Goal: Check status: Check status

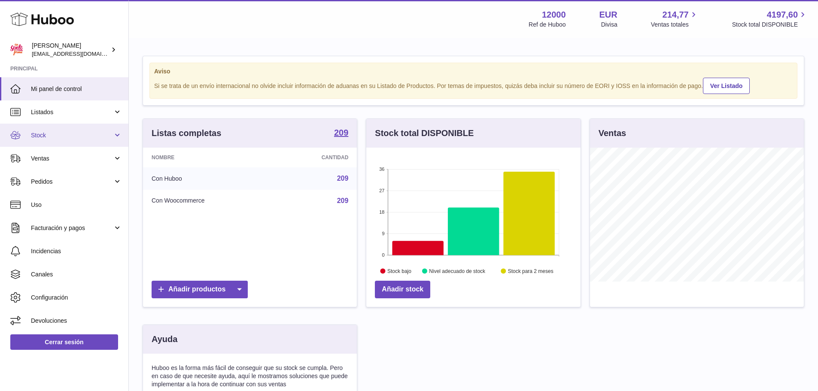
scroll to position [134, 214]
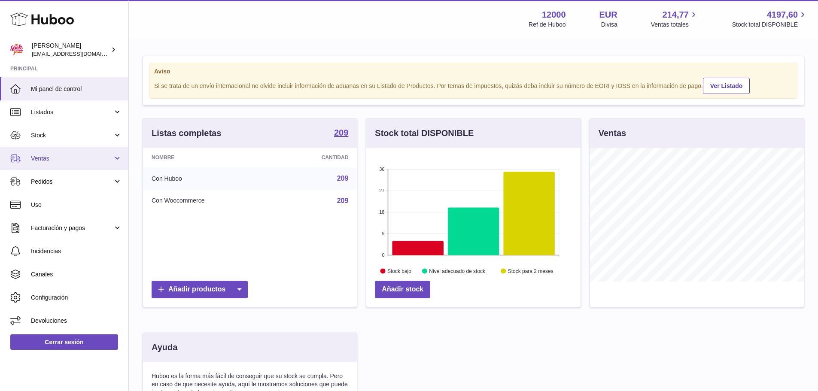
click at [67, 158] on span "Ventas" at bounding box center [72, 158] width 82 height 8
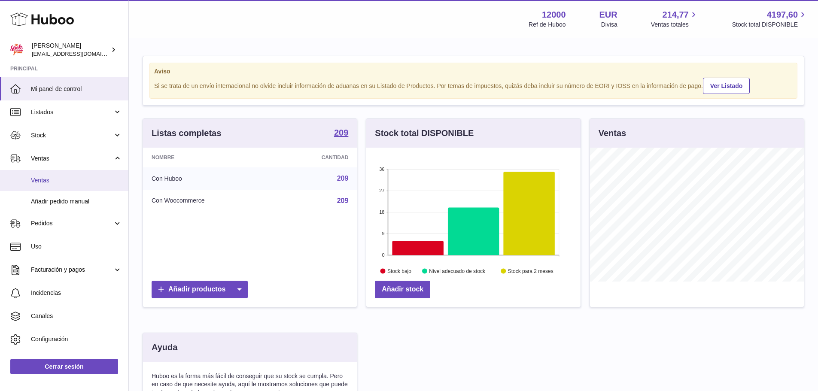
click at [65, 179] on span "Ventas" at bounding box center [76, 180] width 91 height 8
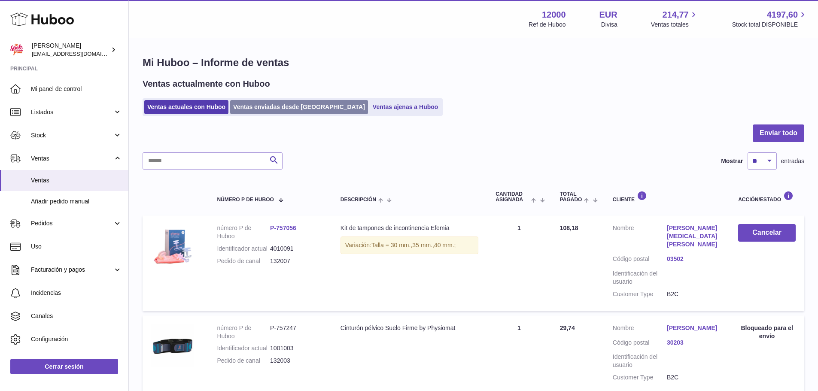
click at [254, 103] on link "Ventas enviadas desde [GEOGRAPHIC_DATA]" at bounding box center [299, 107] width 138 height 14
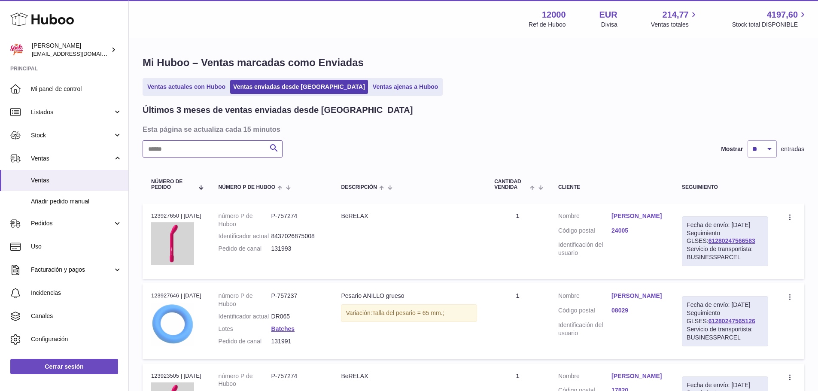
click at [221, 156] on input "text" at bounding box center [212, 148] width 140 height 17
paste input "******"
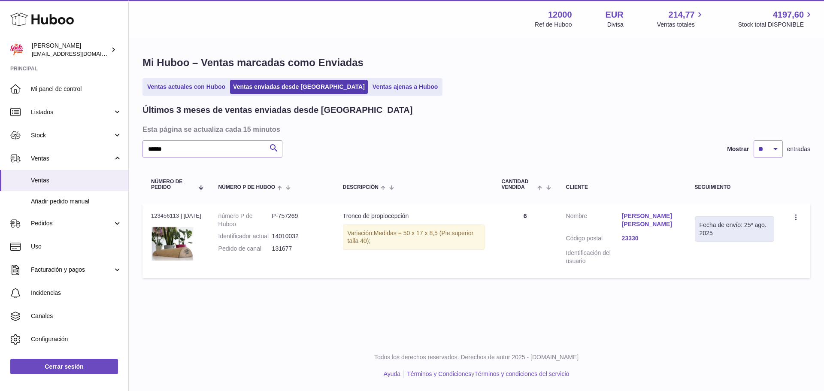
drag, startPoint x: 176, startPoint y: 213, endPoint x: 151, endPoint y: 213, distance: 25.3
click at [151, 213] on div "N° de pedido 123456113 | [DATE]" at bounding box center [176, 216] width 50 height 8
copy div "123456113"
drag, startPoint x: 156, startPoint y: 145, endPoint x: 112, endPoint y: 146, distance: 44.6
click at [111, 145] on div "Huboo María [EMAIL_ADDRESS][DOMAIN_NAME] Principal Mi panel de control Listados…" at bounding box center [412, 195] width 824 height 391
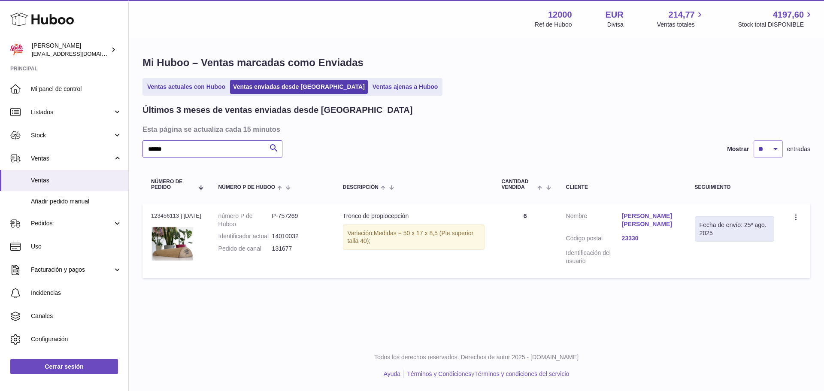
paste input "text"
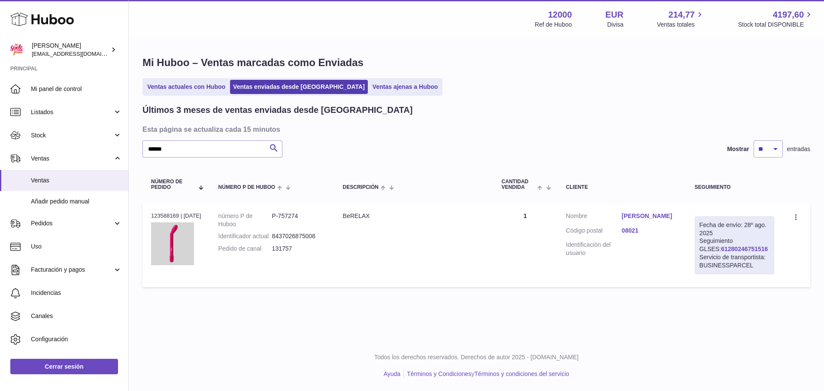
drag, startPoint x: 753, startPoint y: 248, endPoint x: 705, endPoint y: 249, distance: 47.6
click at [705, 249] on div "Fecha de envío: [DATE] Seguimiento GLSES: 61280246751516 Servicio de transporti…" at bounding box center [734, 245] width 79 height 58
copy link "61280246751516"
click at [734, 248] on link "61280246751516" at bounding box center [744, 248] width 47 height 7
drag, startPoint x: 176, startPoint y: 149, endPoint x: 96, endPoint y: 148, distance: 80.3
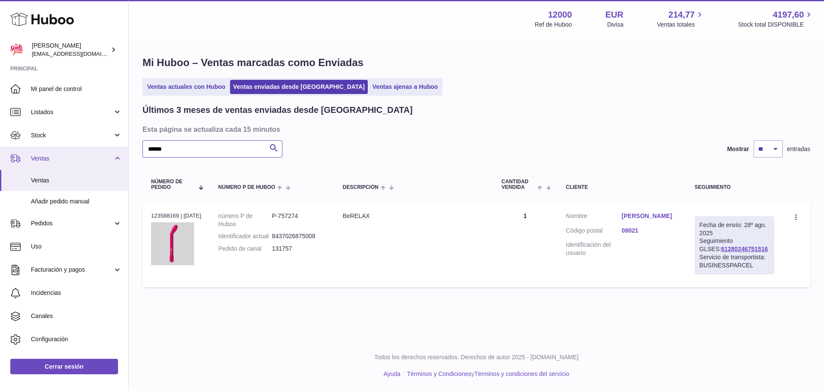
click at [96, 148] on div "Huboo María [EMAIL_ADDRESS][DOMAIN_NAME] Principal Mi panel de control Listados…" at bounding box center [412, 195] width 824 height 391
paste input "text"
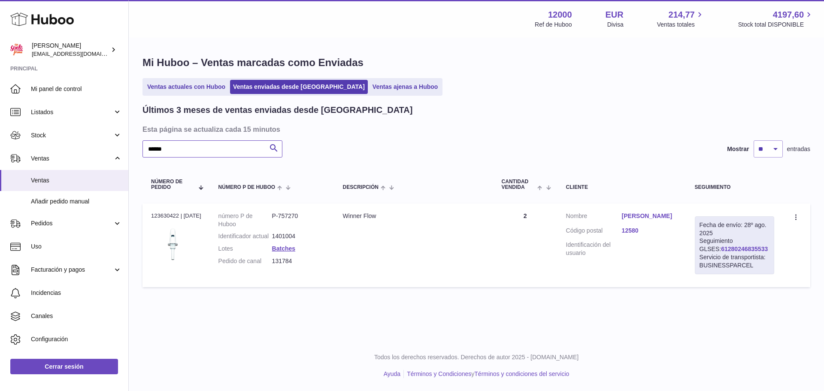
type input "******"
drag, startPoint x: 751, startPoint y: 248, endPoint x: 702, endPoint y: 248, distance: 49.8
click at [702, 248] on div "Fecha de envío: [DATE] Seguimiento GLSES: 61280246835533 Servicio de transporti…" at bounding box center [734, 245] width 79 height 58
copy link "61280246835533"
